Goal: Task Accomplishment & Management: Use online tool/utility

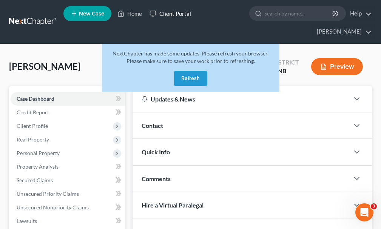
click at [187, 71] on button "Refresh" at bounding box center [190, 78] width 33 height 15
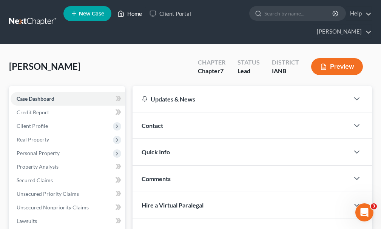
click at [136, 14] on link "Home" at bounding box center [130, 14] width 32 height 14
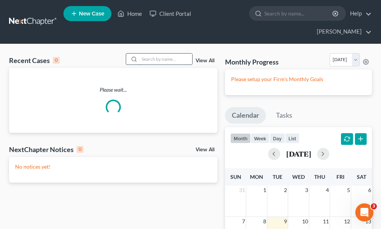
click at [155, 54] on input "search" at bounding box center [166, 59] width 53 height 11
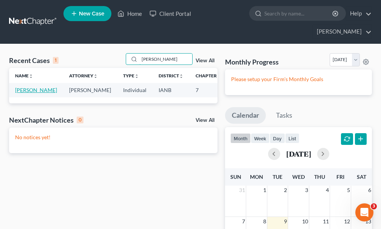
type input "stout"
click at [20, 87] on link "Stout, Andrew" at bounding box center [36, 90] width 42 height 6
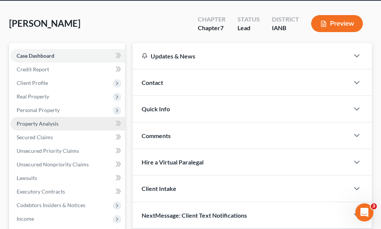
scroll to position [151, 0]
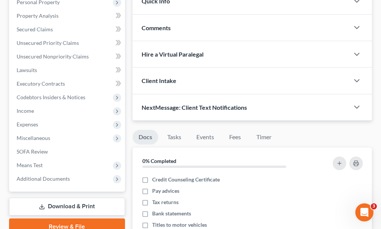
click at [55, 198] on link "Download & Print" at bounding box center [67, 207] width 116 height 18
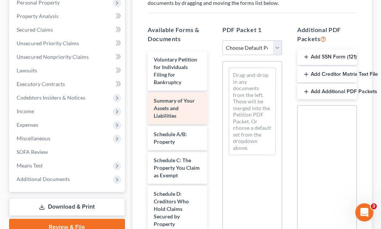
scroll to position [151, 0]
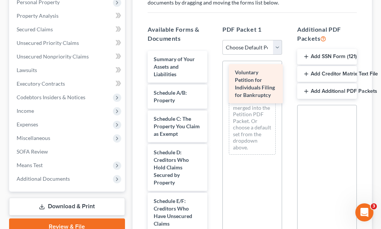
drag, startPoint x: 173, startPoint y: 53, endPoint x: 255, endPoint y: 80, distance: 86.3
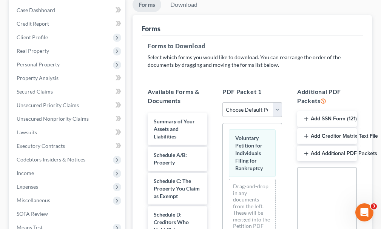
scroll to position [0, 0]
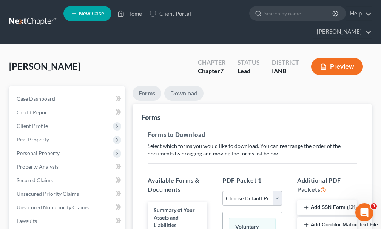
click at [177, 86] on link "Download" at bounding box center [183, 93] width 39 height 15
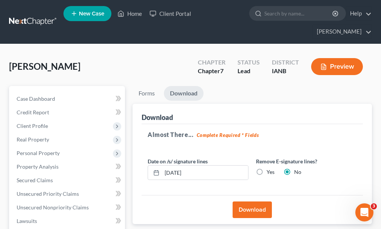
click at [242, 202] on button "Download" at bounding box center [252, 210] width 39 height 17
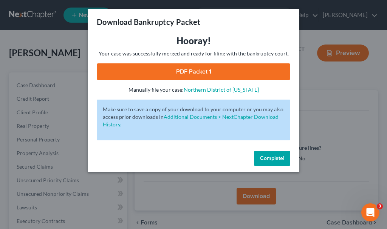
click at [188, 72] on link "PDF Packet 1" at bounding box center [194, 72] width 194 height 17
click at [268, 160] on span "Complete!" at bounding box center [272, 158] width 24 height 6
